Goal: Entertainment & Leisure: Consume media (video, audio)

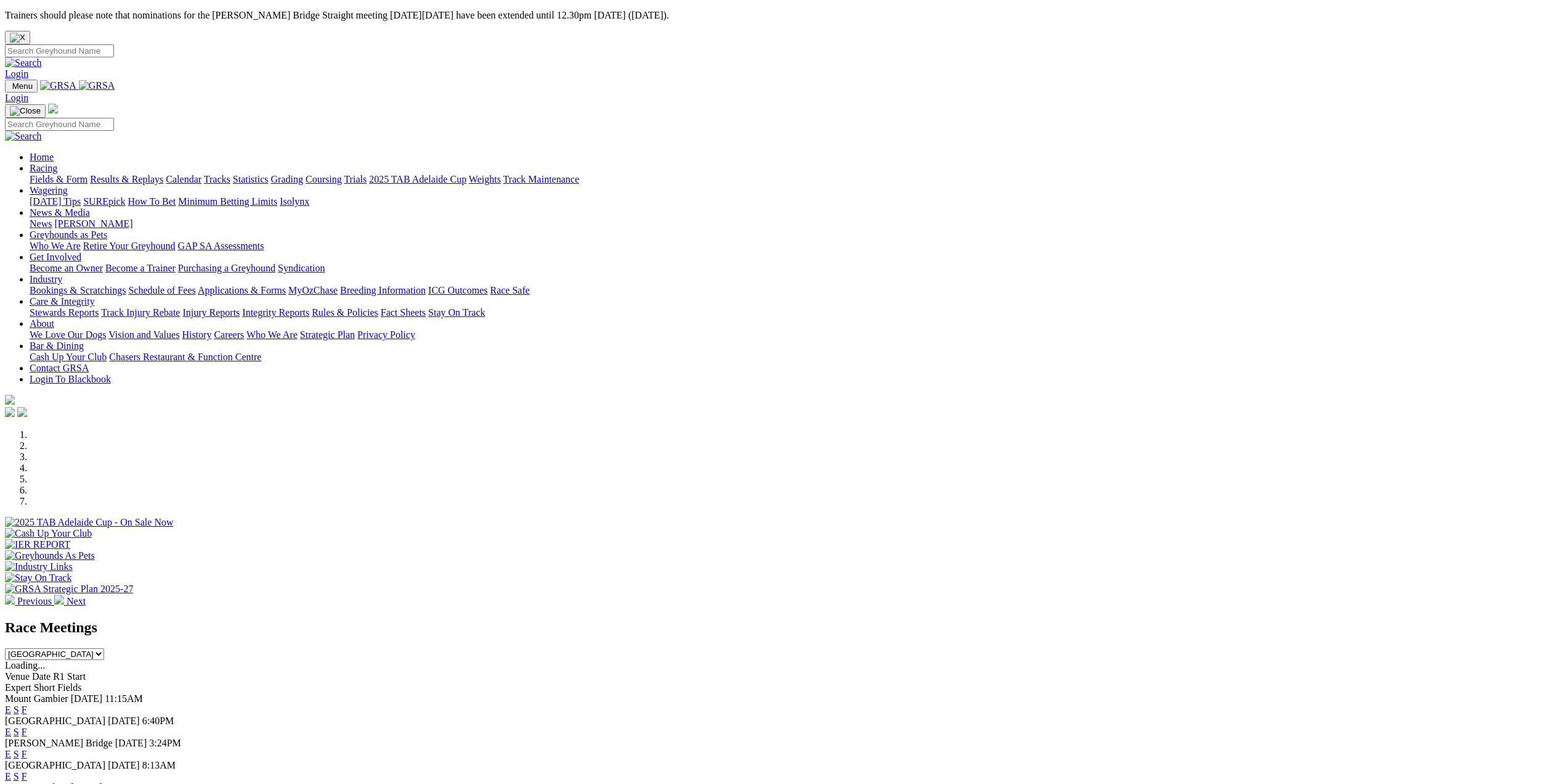
click at [163, 174] on link "Results & Replays" at bounding box center [126, 179] width 73 height 10
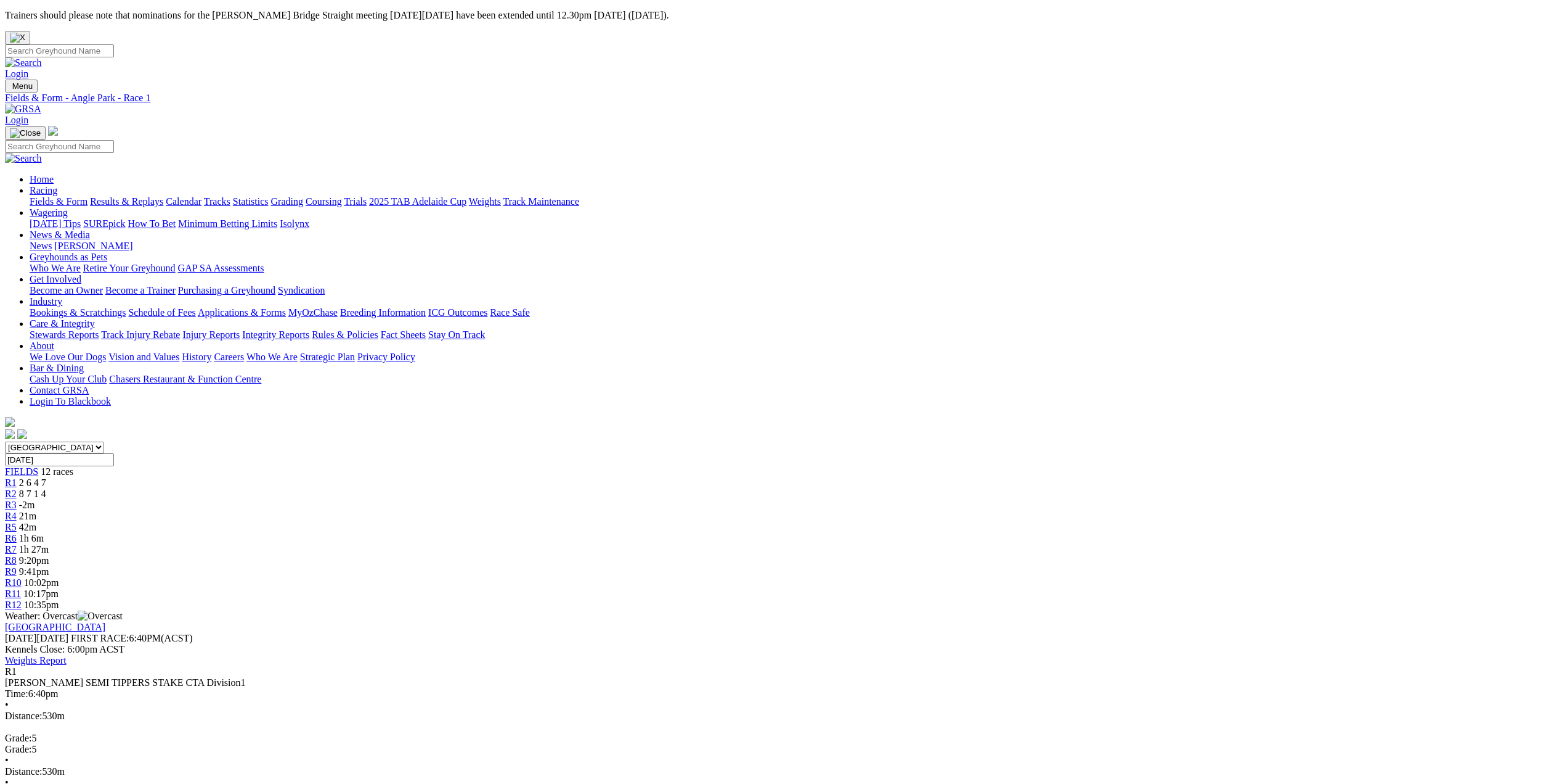
click at [17, 488] on span "R2" at bounding box center [11, 493] width 12 height 10
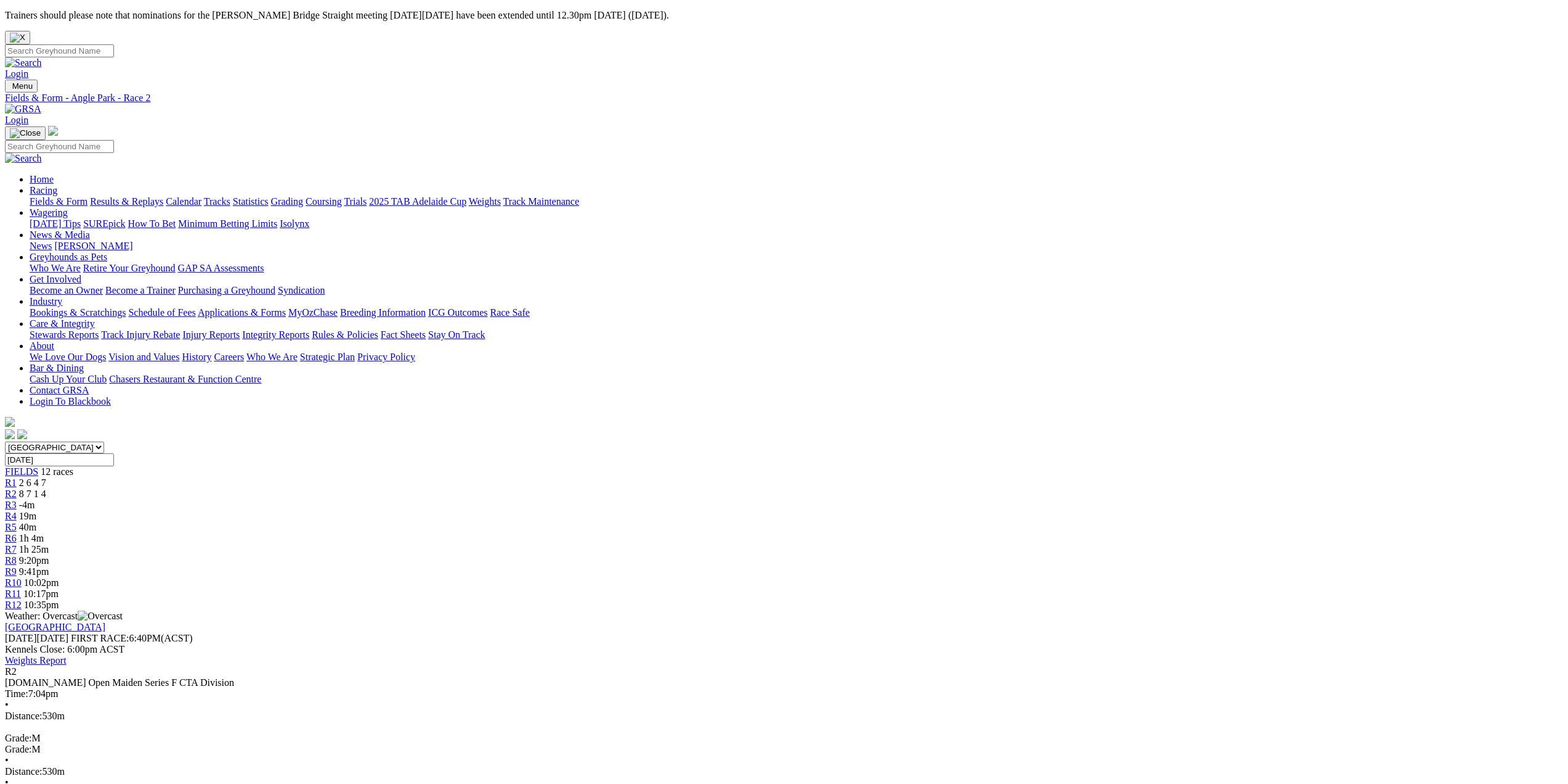
click at [17, 500] on span "R3" at bounding box center [11, 505] width 12 height 10
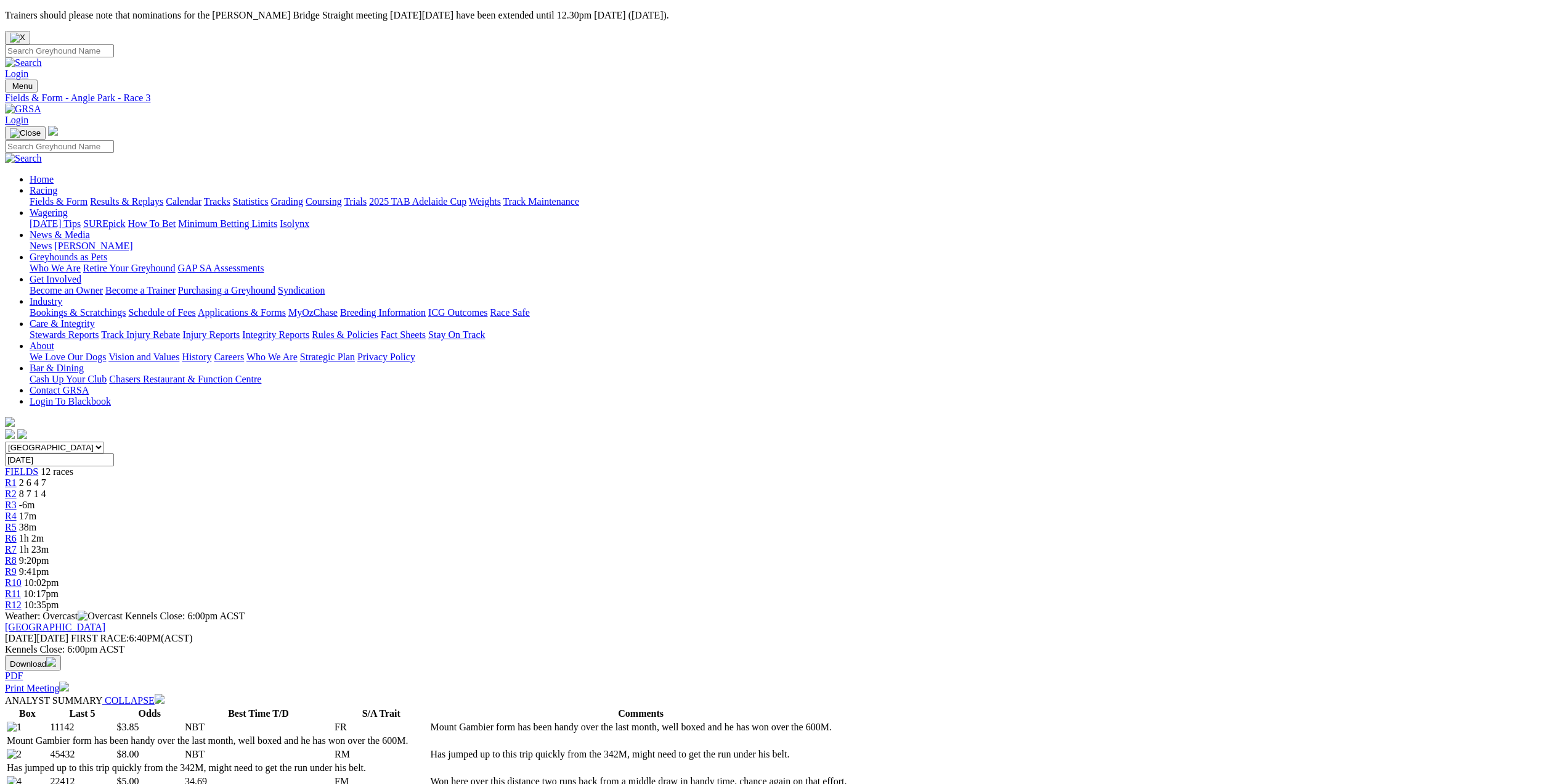
click at [17, 488] on span "R2" at bounding box center [11, 493] width 12 height 10
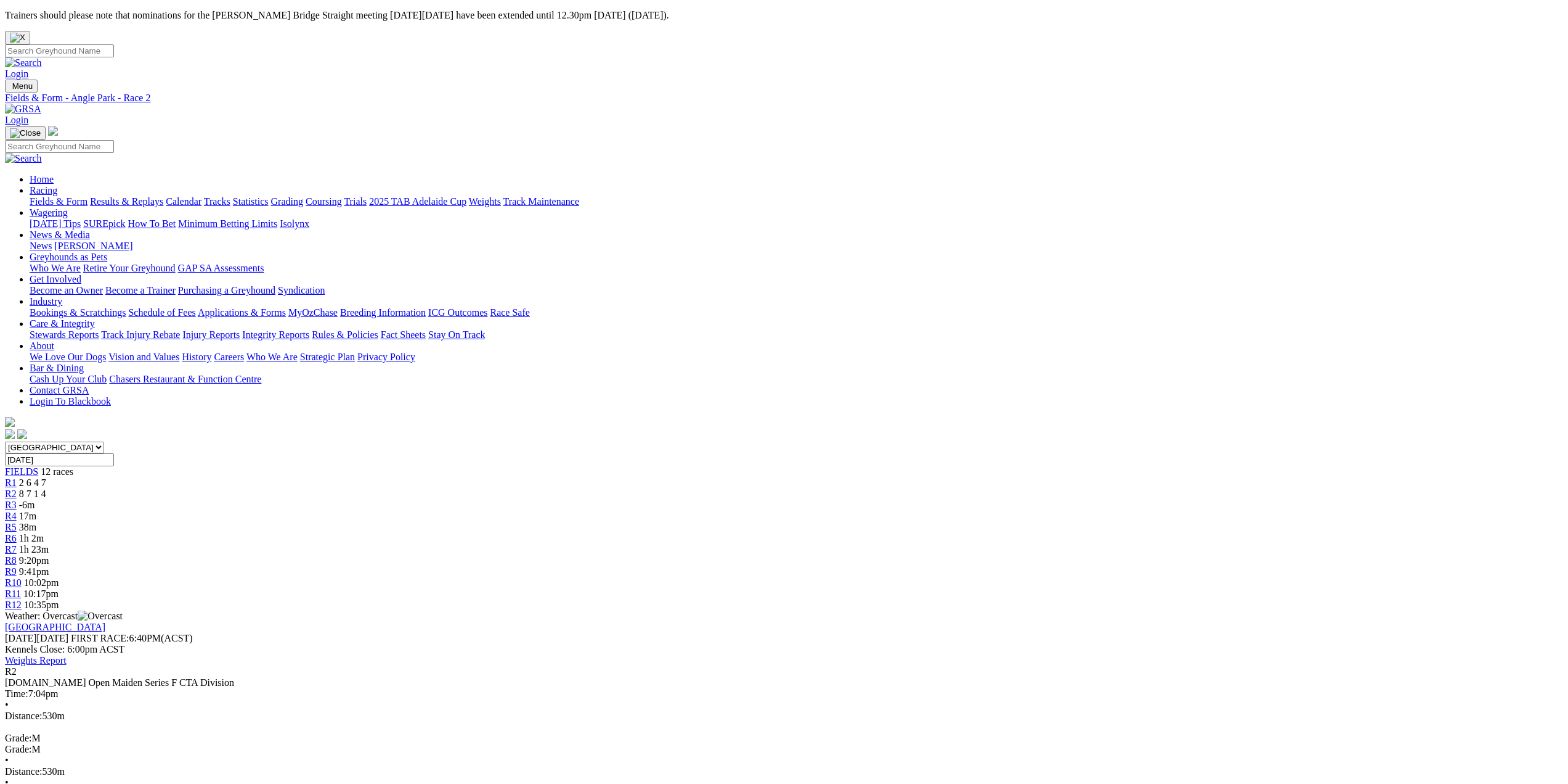
click at [17, 500] on span "R3" at bounding box center [11, 505] width 12 height 10
